Goal: Navigation & Orientation: Understand site structure

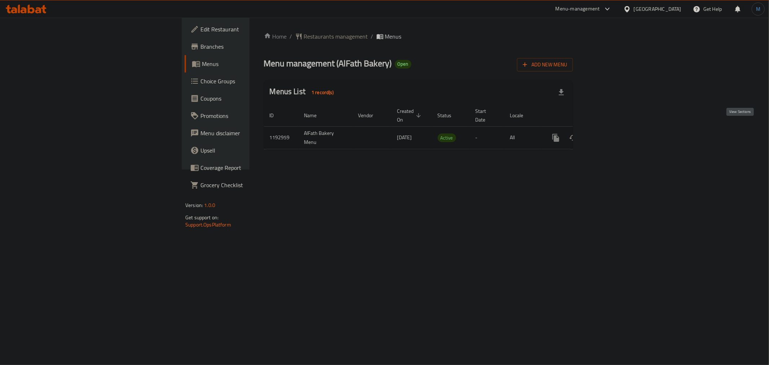
click at [612, 133] on icon "enhanced table" at bounding box center [608, 137] width 9 height 9
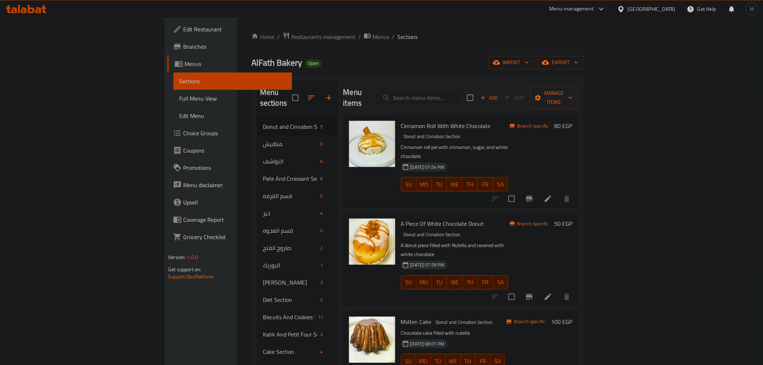
click at [463, 99] on div "Menu items Add Sort Manage items" at bounding box center [460, 98] width 235 height 34
click at [461, 93] on input "search" at bounding box center [418, 98] width 85 height 13
paste input "عيش فينو عادي 10 قطع"
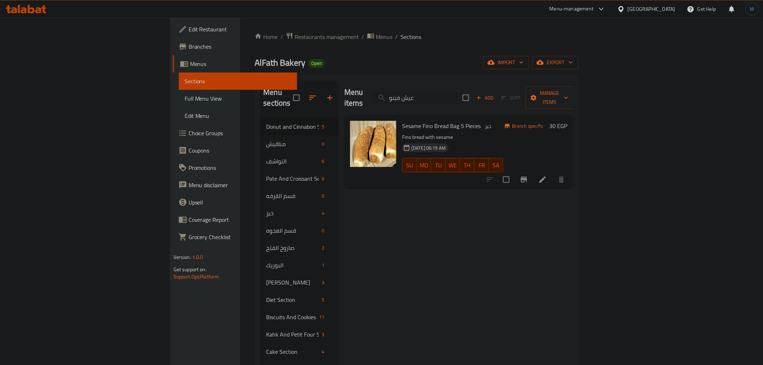
type input "عيش فينو"
click at [185, 98] on span "Full Menu View" at bounding box center [238, 98] width 107 height 9
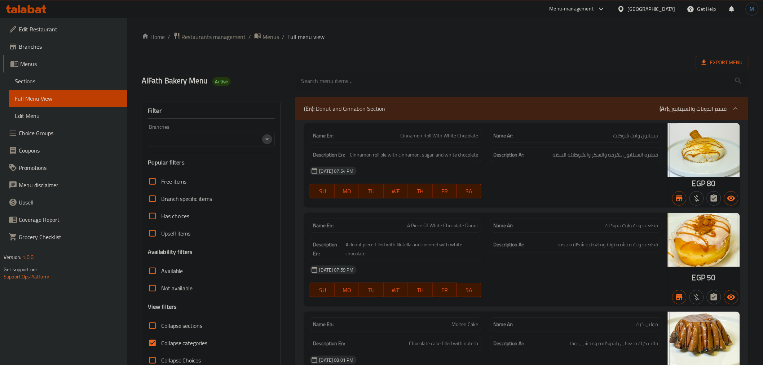
click at [269, 139] on icon "Open" at bounding box center [267, 139] width 9 height 9
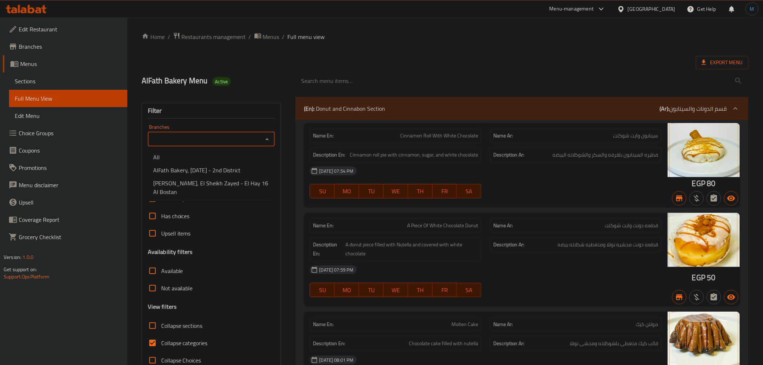
click at [241, 170] on span "AlFath Bakery, [DATE] - 2nd District" at bounding box center [196, 170] width 87 height 9
type input "AlFath Bakery, [DATE] - 2nd District"
click at [265, 32] on span "Menus" at bounding box center [271, 36] width 17 height 9
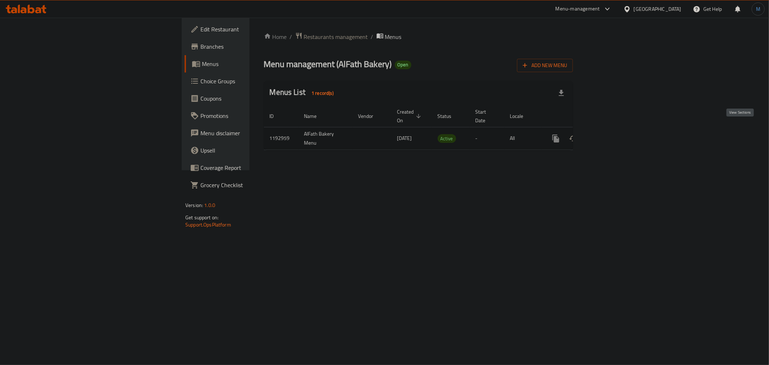
click at [617, 132] on link "enhanced table" at bounding box center [607, 138] width 17 height 17
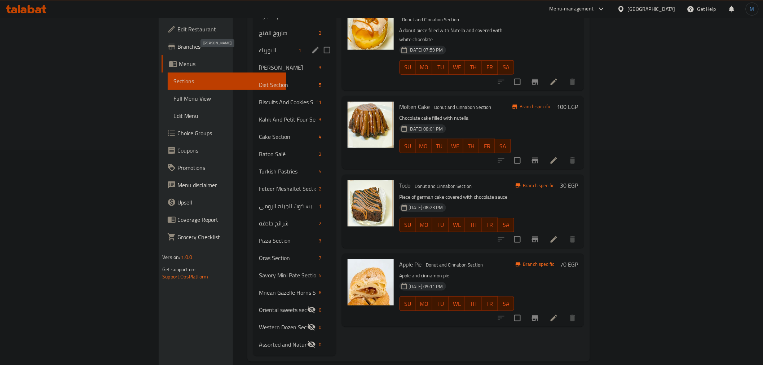
scroll to position [15, 0]
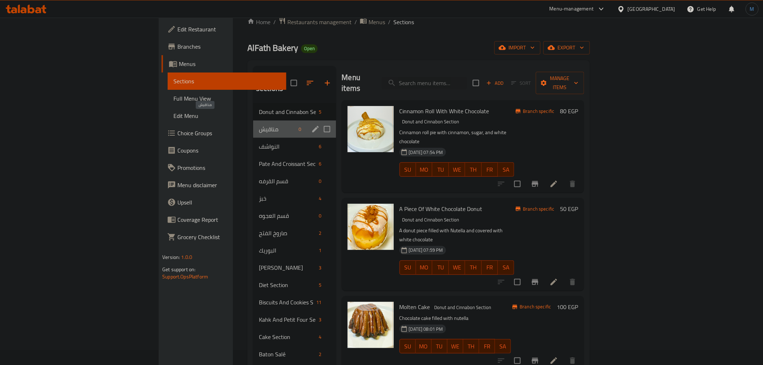
click at [259, 125] on span "مناقيش" at bounding box center [277, 129] width 37 height 9
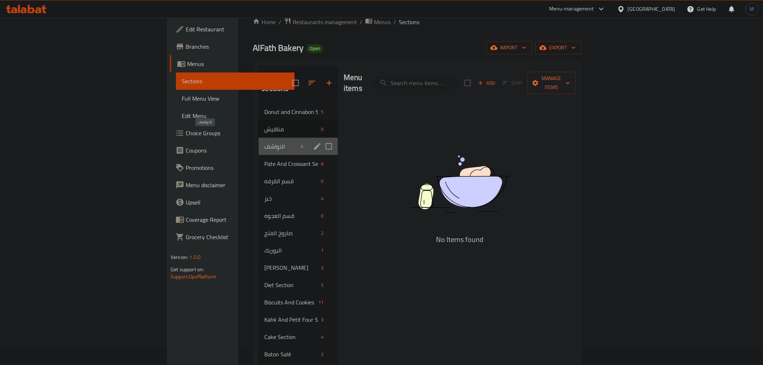
click at [264, 142] on span "النواشف" at bounding box center [281, 146] width 34 height 9
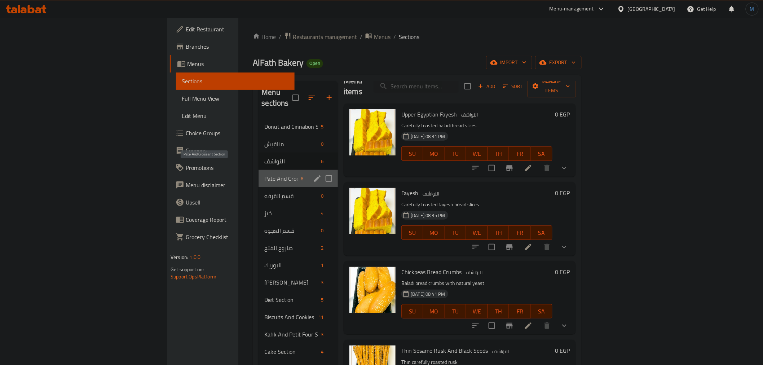
click at [264, 174] on span "Pate And Croissant Section" at bounding box center [281, 178] width 34 height 9
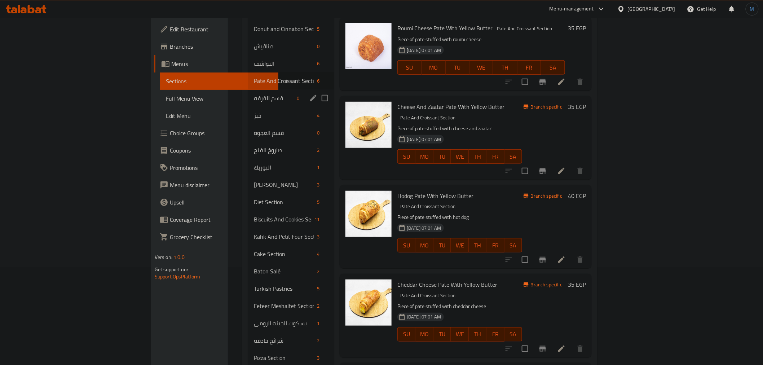
scroll to position [15, 0]
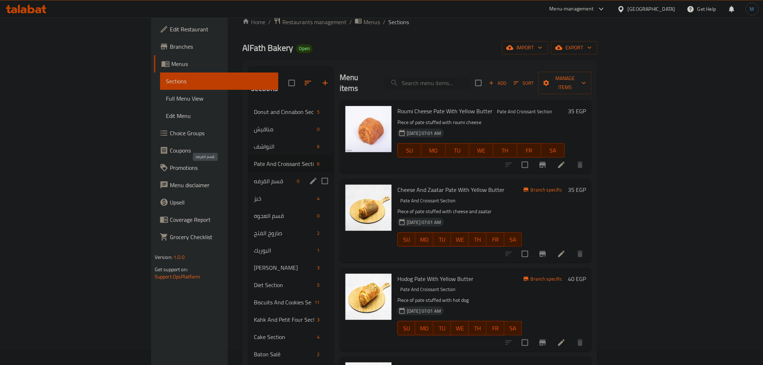
click at [254, 177] on span "قسم القرفه" at bounding box center [274, 181] width 40 height 9
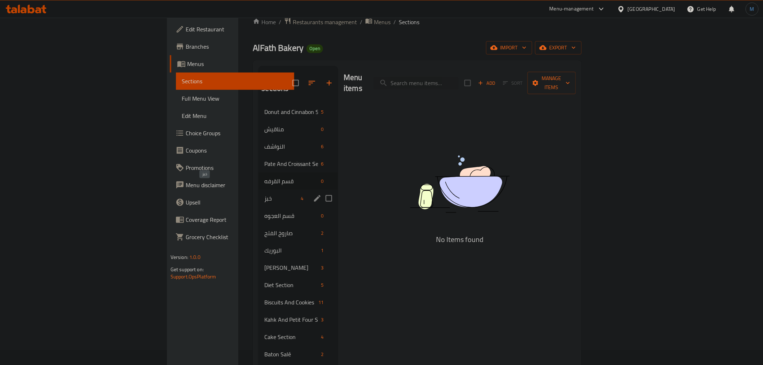
click at [264, 194] on span "خبز" at bounding box center [281, 198] width 34 height 9
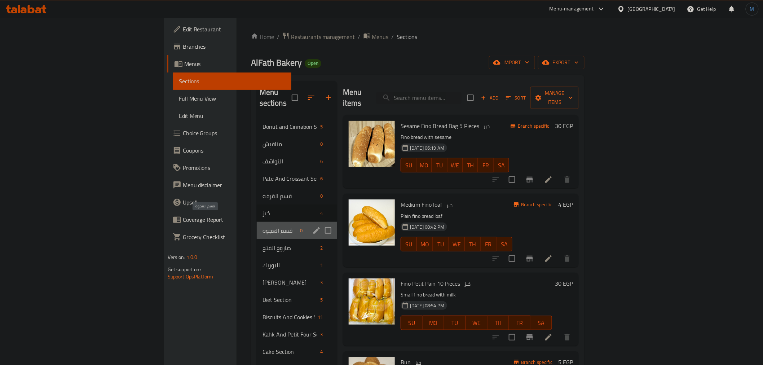
click at [263, 226] on span "قسم العجوه" at bounding box center [280, 230] width 35 height 9
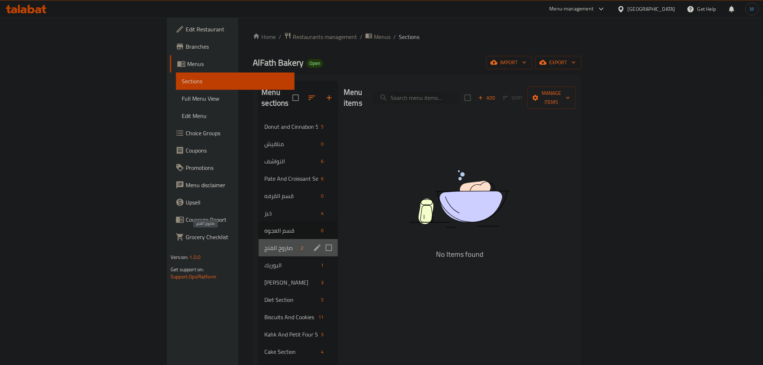
click at [264, 243] on span "صاروخ الفتح" at bounding box center [281, 247] width 34 height 9
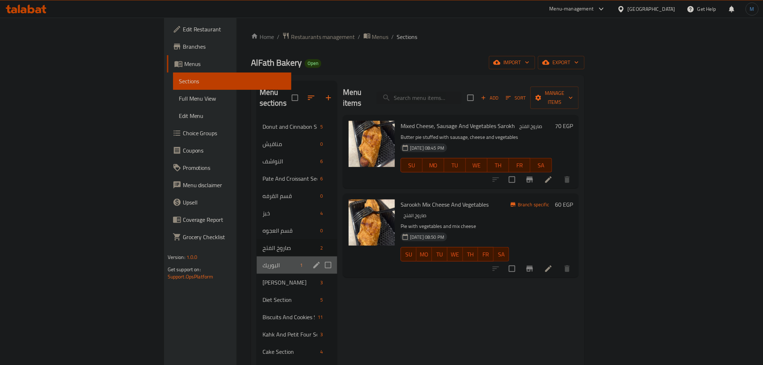
click at [257, 261] on div "البوريك 1" at bounding box center [297, 264] width 80 height 17
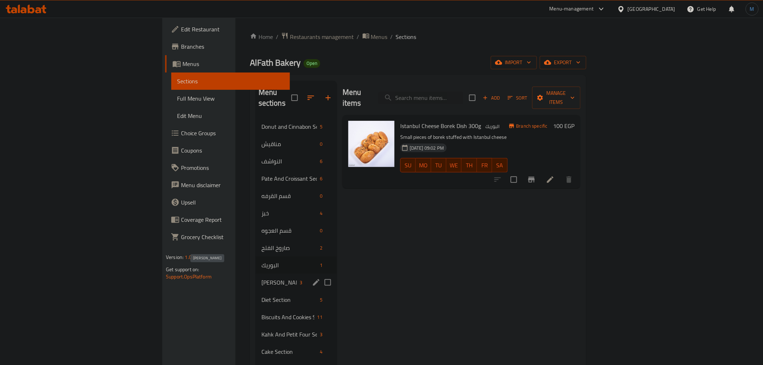
click at [261, 278] on span "[PERSON_NAME]" at bounding box center [278, 282] width 35 height 9
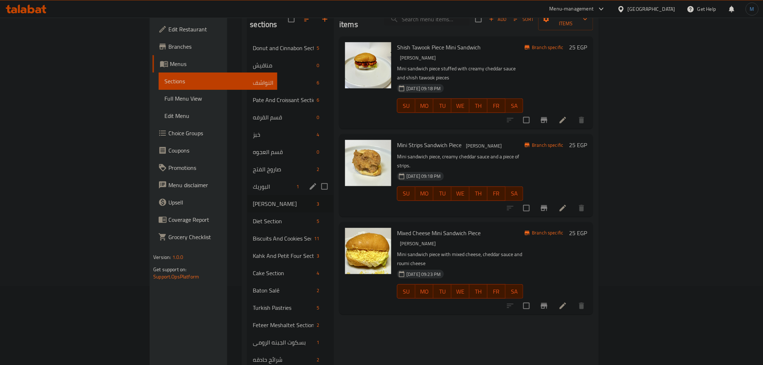
scroll to position [120, 0]
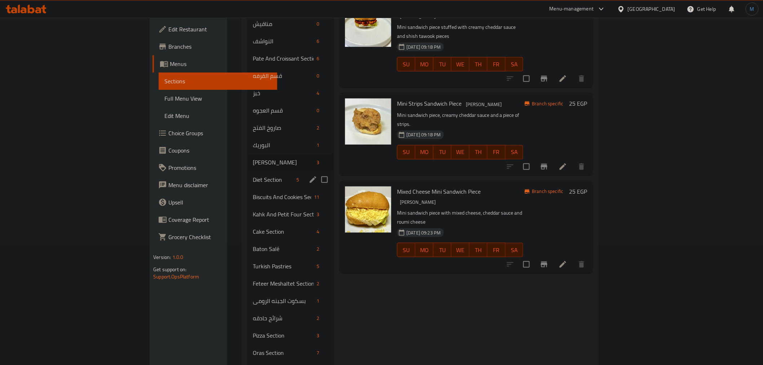
click at [253, 175] on span "Diet Section" at bounding box center [273, 179] width 41 height 9
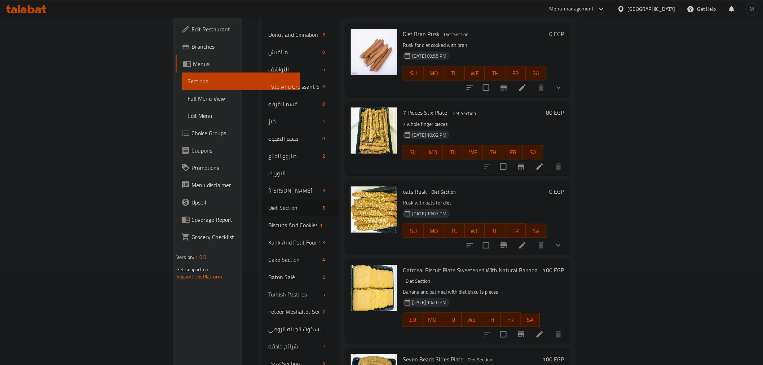
scroll to position [55, 0]
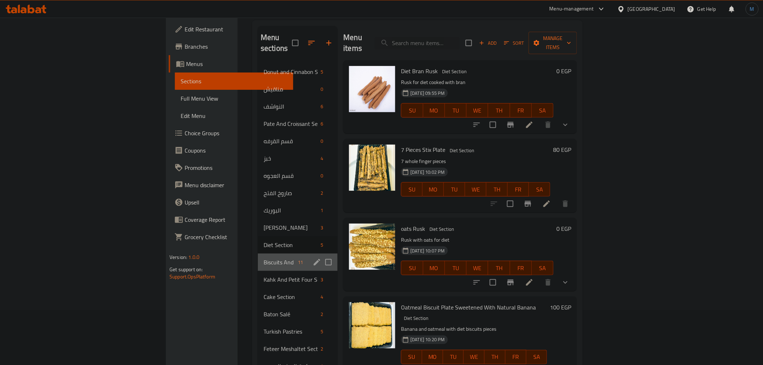
click at [258, 256] on div "Biscuits And Cookies Section 11" at bounding box center [298, 262] width 80 height 17
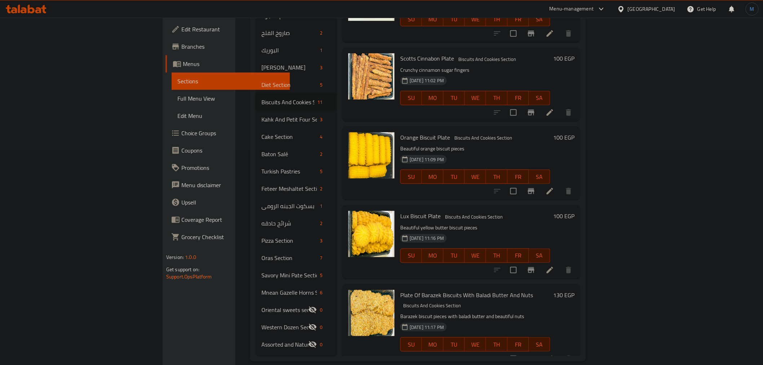
scroll to position [405, 0]
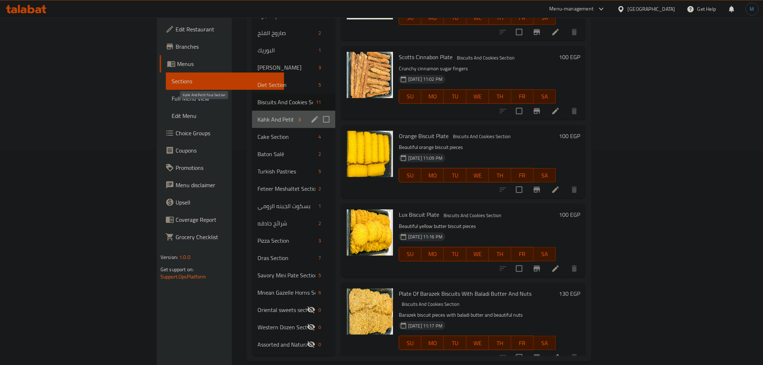
click at [258, 115] on span "Kahk And Petit Four Section" at bounding box center [277, 119] width 38 height 9
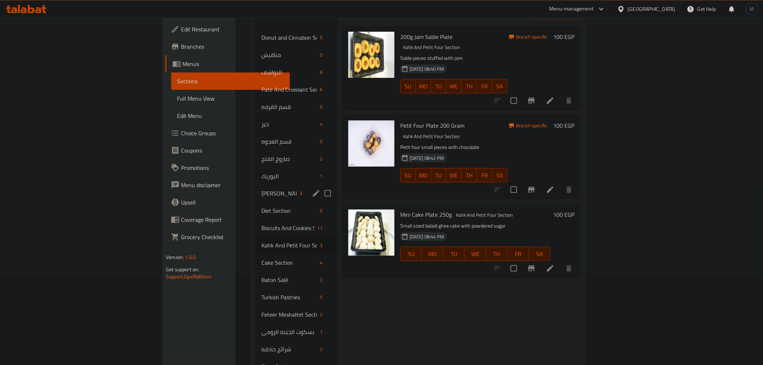
scroll to position [120, 0]
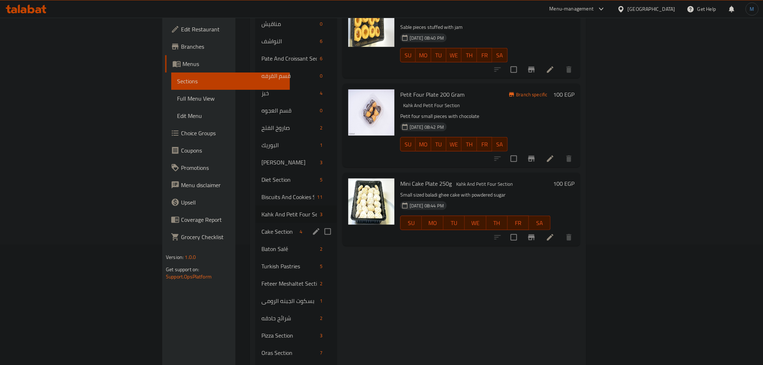
click at [261, 227] on span "Cake Section" at bounding box center [278, 231] width 35 height 9
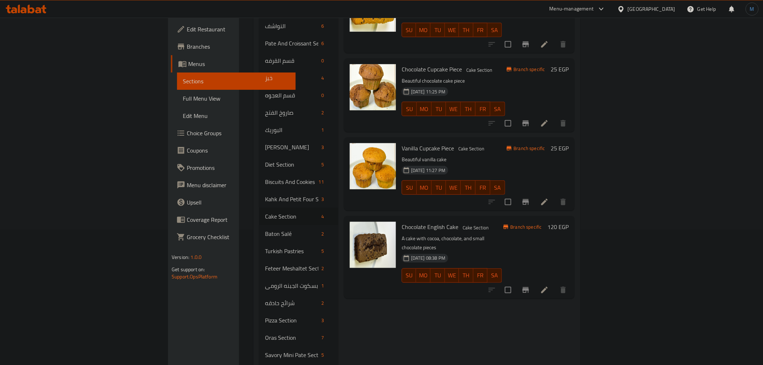
scroll to position [160, 0]
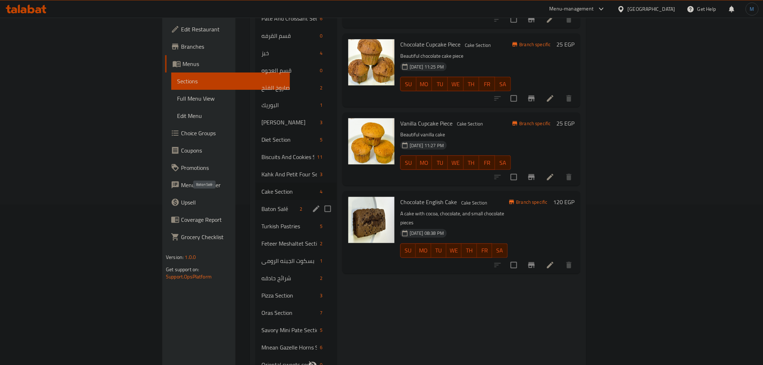
click at [261, 204] on span "Baton Salé" at bounding box center [278, 208] width 35 height 9
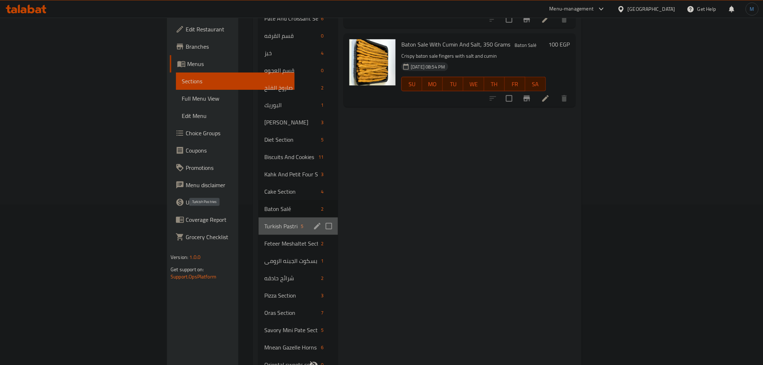
click at [264, 222] on span "Turkish Pastries" at bounding box center [281, 226] width 34 height 9
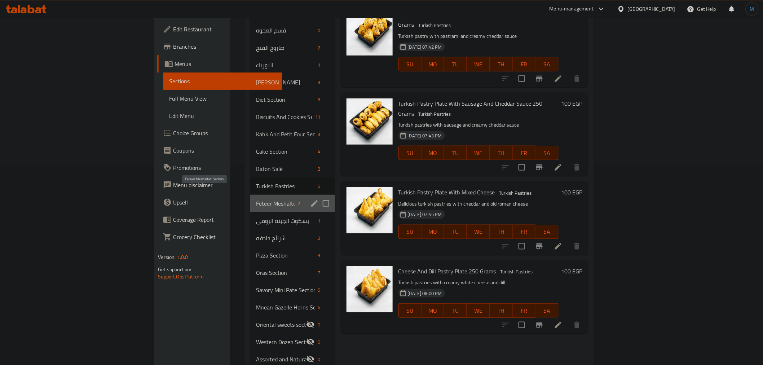
click at [256, 199] on span "Feteer Meshaltet Section" at bounding box center [275, 203] width 39 height 9
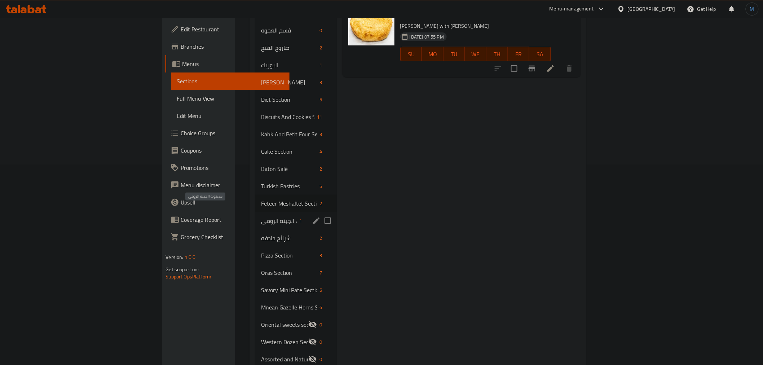
click at [261, 216] on span "بسكوت الجبنه الرومى" at bounding box center [278, 220] width 35 height 9
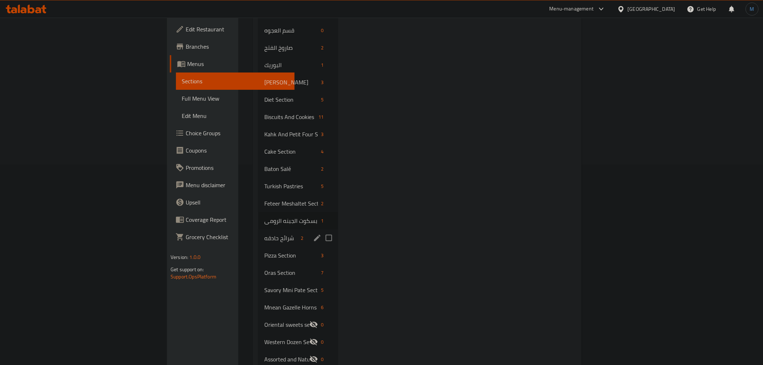
click at [259, 234] on div "شرائح حادقه 2" at bounding box center [298, 237] width 79 height 17
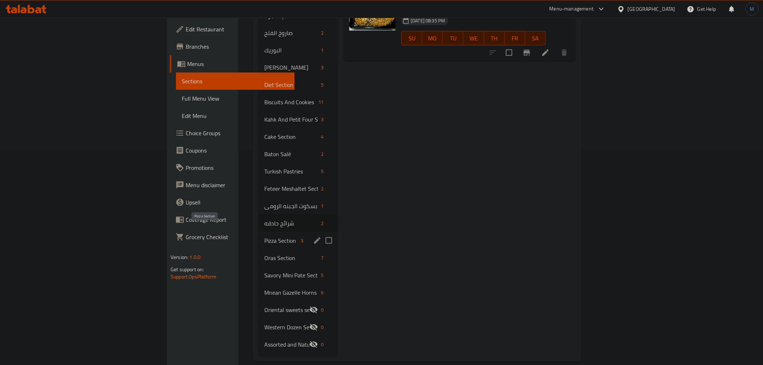
click at [264, 236] on span "Pizza Section" at bounding box center [281, 240] width 34 height 9
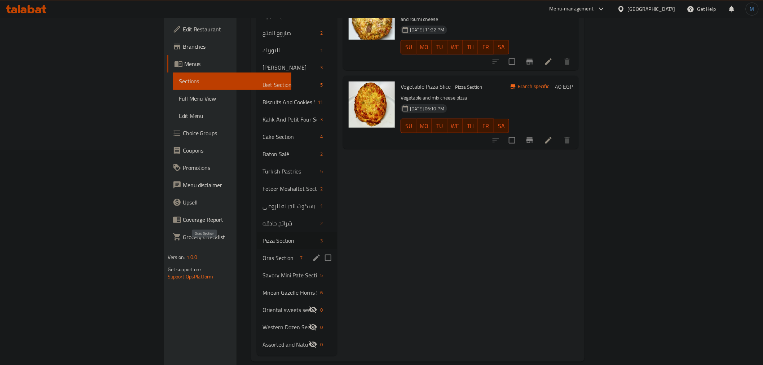
click at [263, 254] on span "Oras Section" at bounding box center [280, 258] width 35 height 9
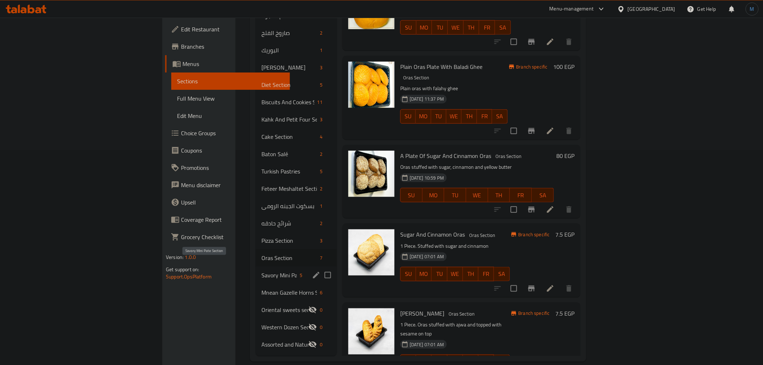
click at [261, 271] on span "Savory Mini Pate Section" at bounding box center [278, 275] width 35 height 9
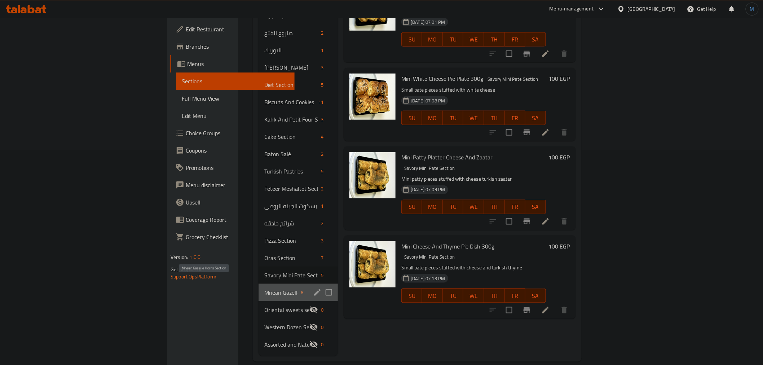
click at [264, 288] on span "Mnean Gazelle Horns Section" at bounding box center [281, 292] width 34 height 9
